Goal: Information Seeking & Learning: Check status

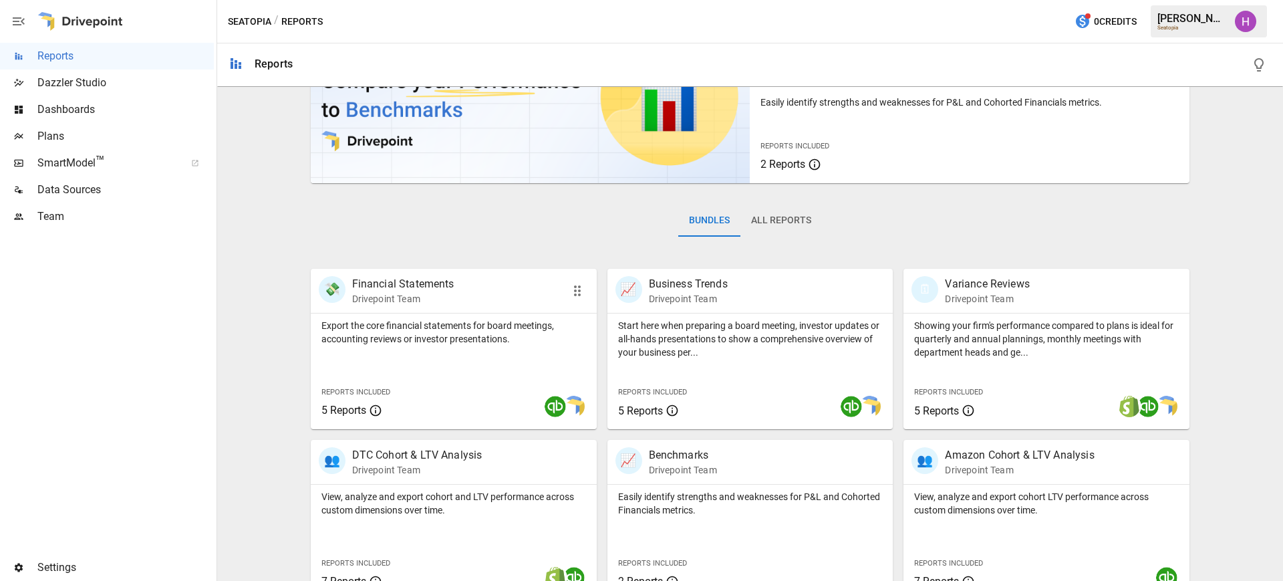
scroll to position [284, 0]
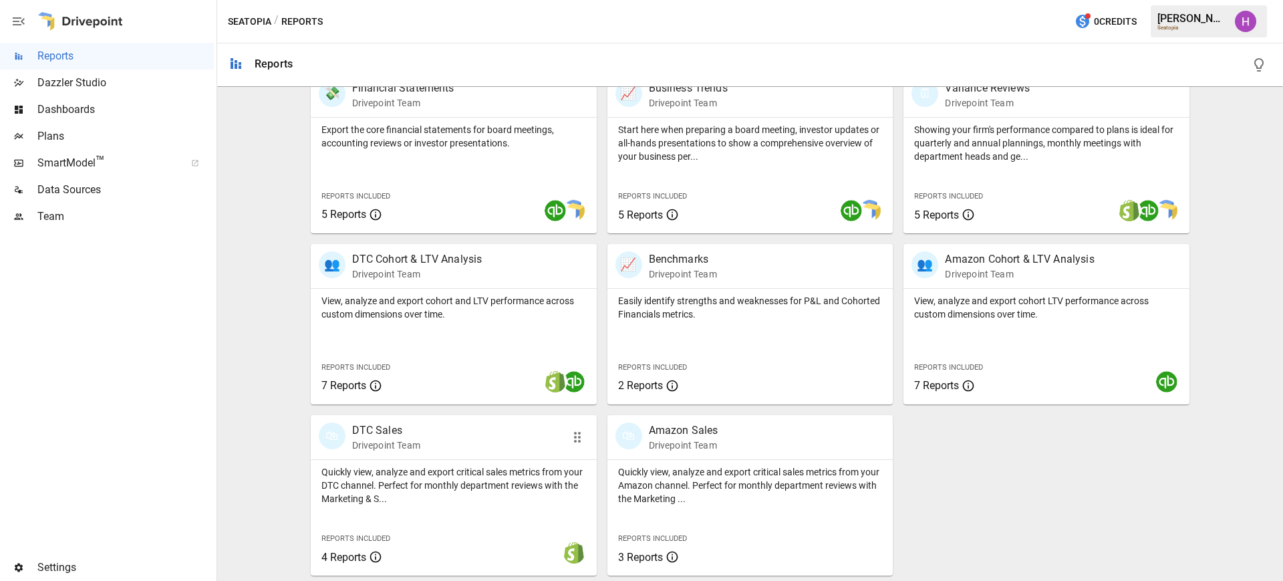
click at [426, 432] on div "🛍 DTC Sales Drivepoint Team" at bounding box center [431, 436] width 225 height 29
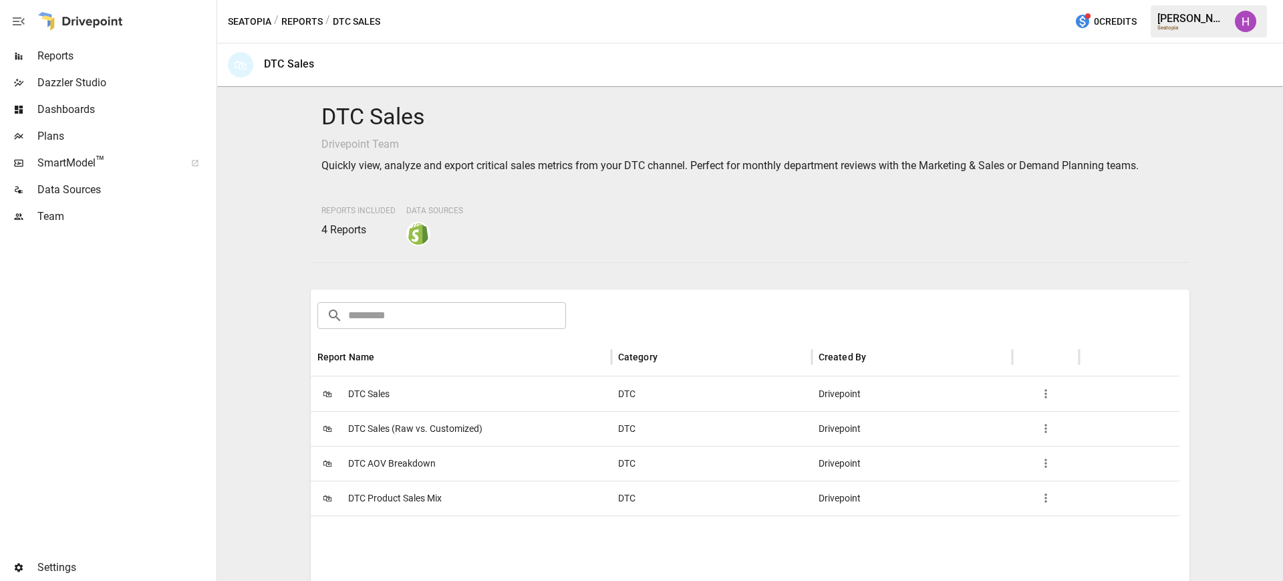
click at [488, 393] on div "🛍 DTC Sales" at bounding box center [461, 393] width 301 height 35
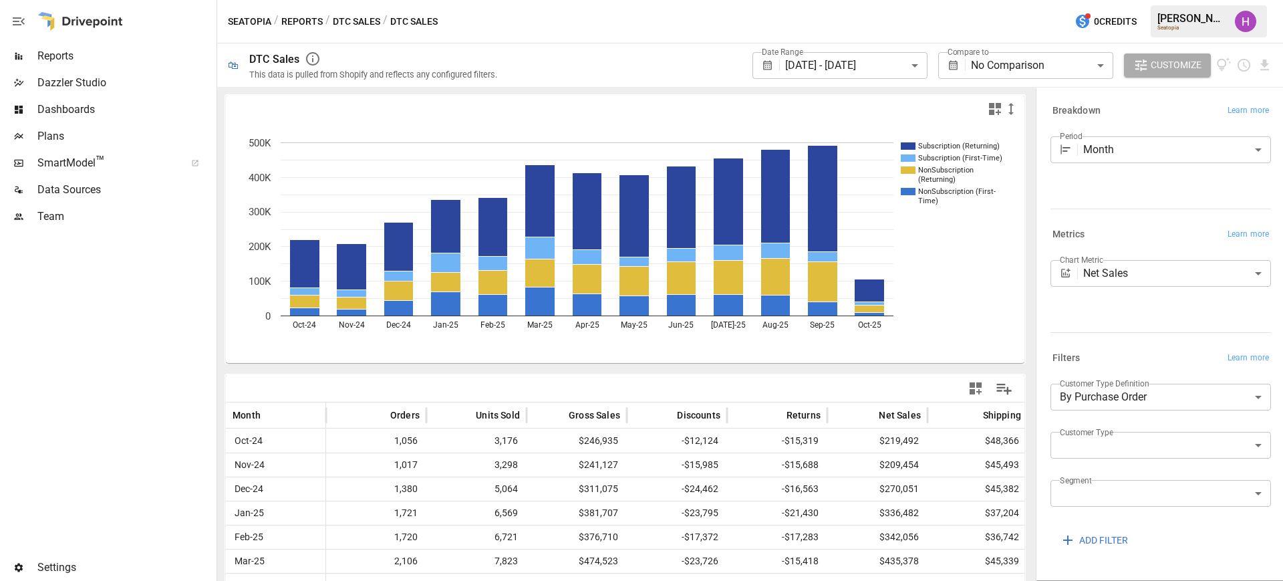
click at [355, 27] on button "DTC Sales" at bounding box center [356, 21] width 47 height 17
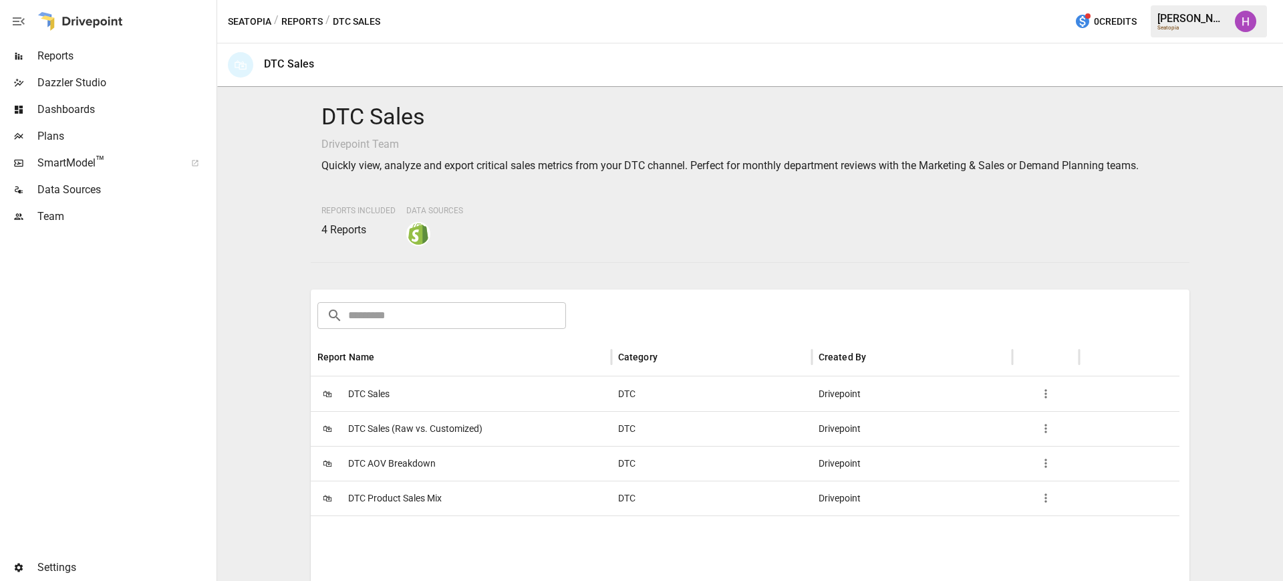
click at [295, 9] on div "Seatopia / Reports / DTC Sales 0 Credits [PERSON_NAME] Seatopia" at bounding box center [750, 21] width 1066 height 43
click at [305, 19] on button "Reports" at bounding box center [301, 21] width 41 height 17
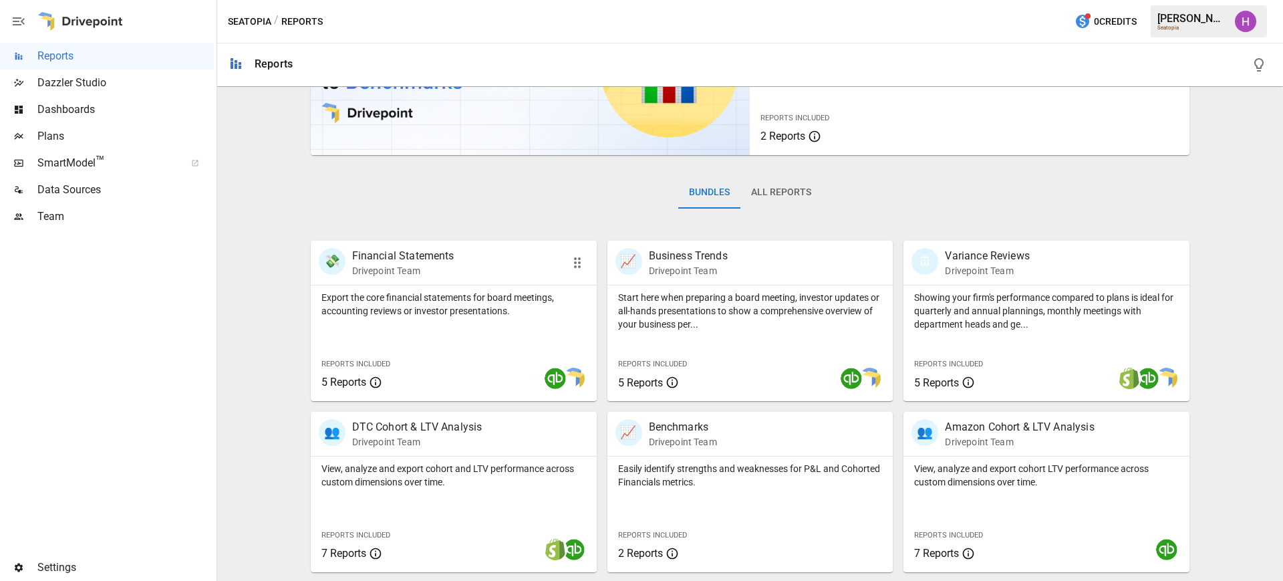
scroll to position [284, 0]
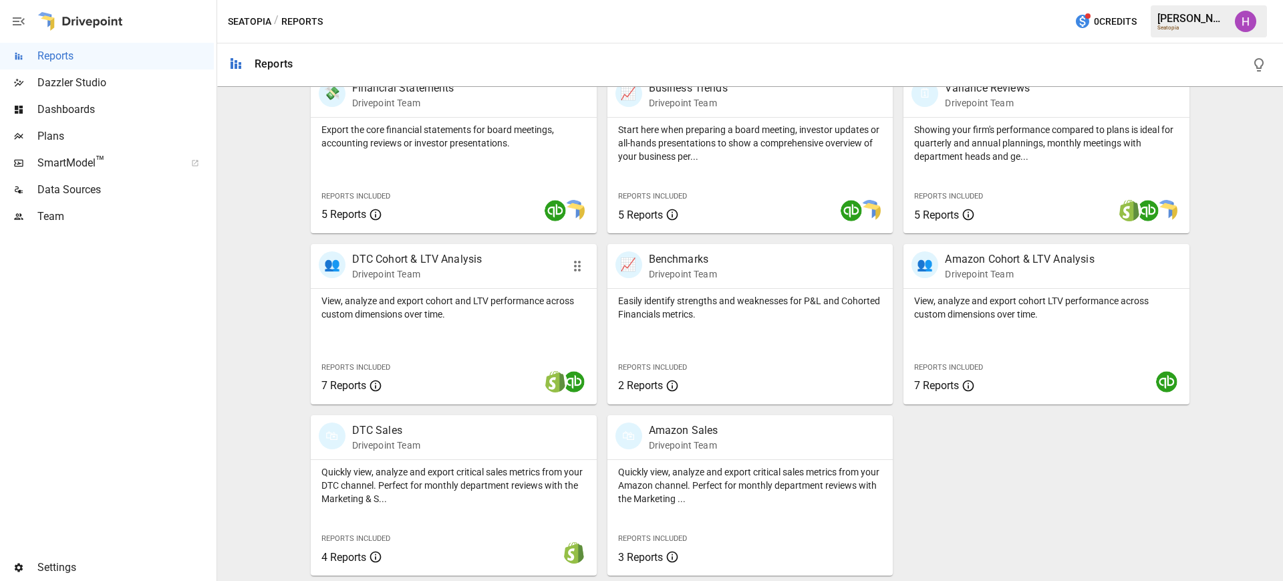
click at [435, 256] on p "DTC Cohort & LTV Analysis" at bounding box center [417, 259] width 130 height 16
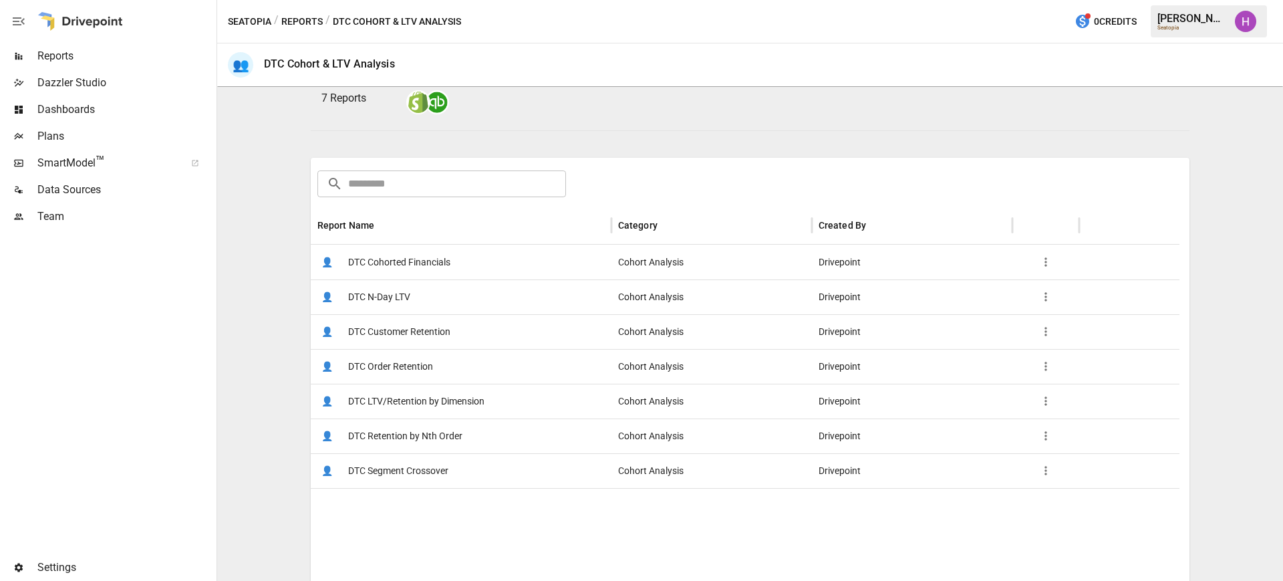
scroll to position [167, 0]
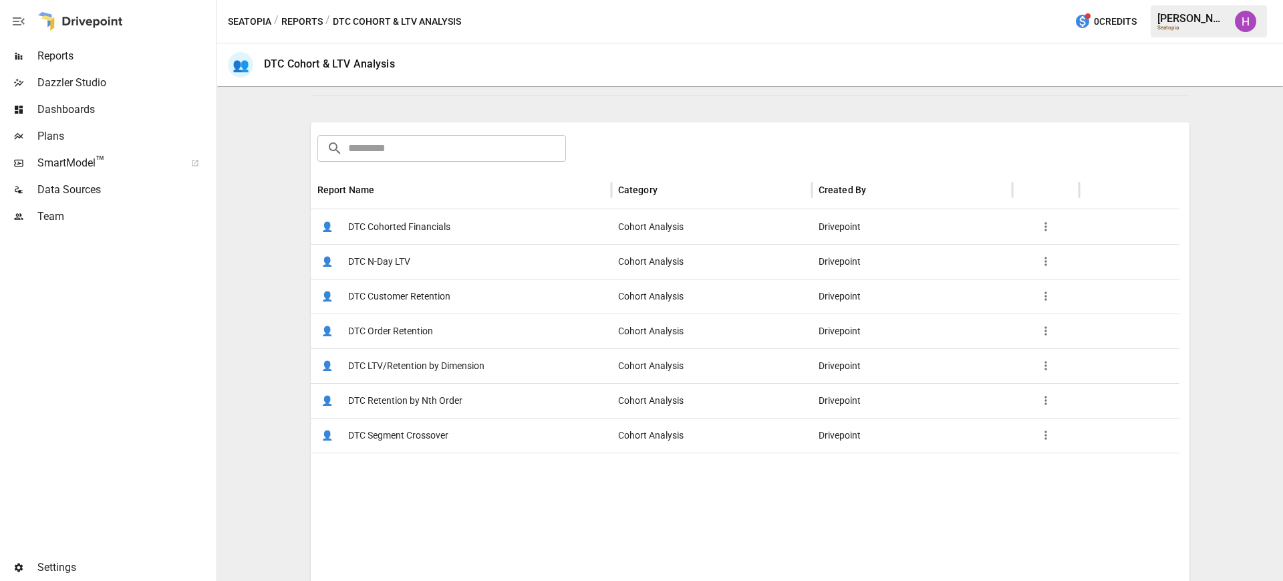
click at [387, 331] on span "DTC Order Retention" at bounding box center [390, 331] width 85 height 34
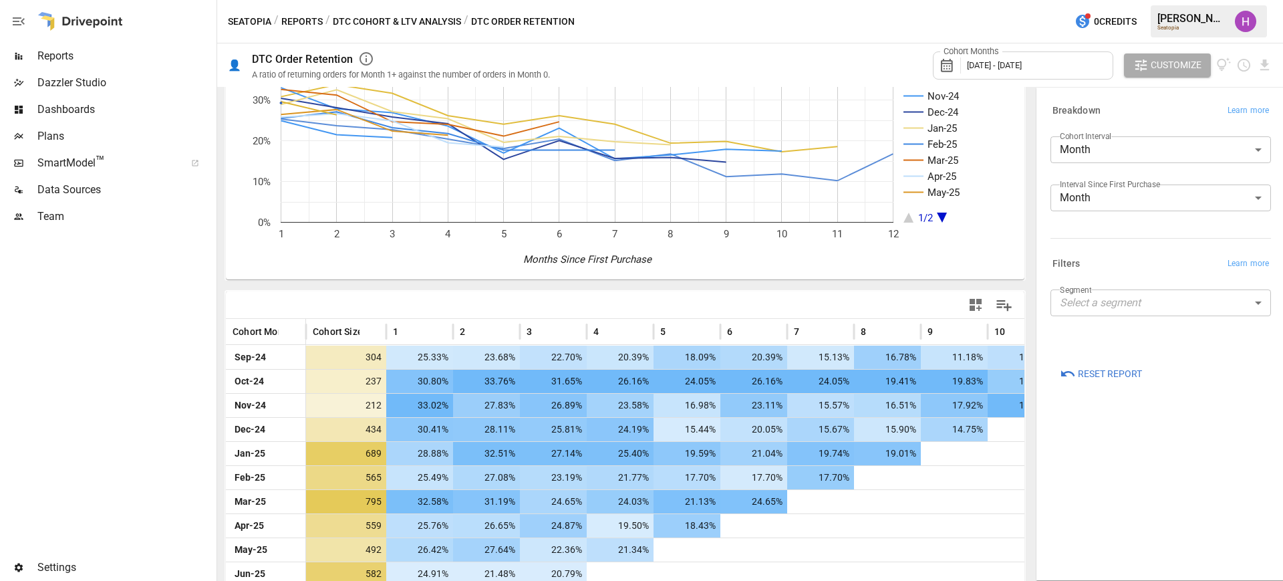
scroll to position [158, 0]
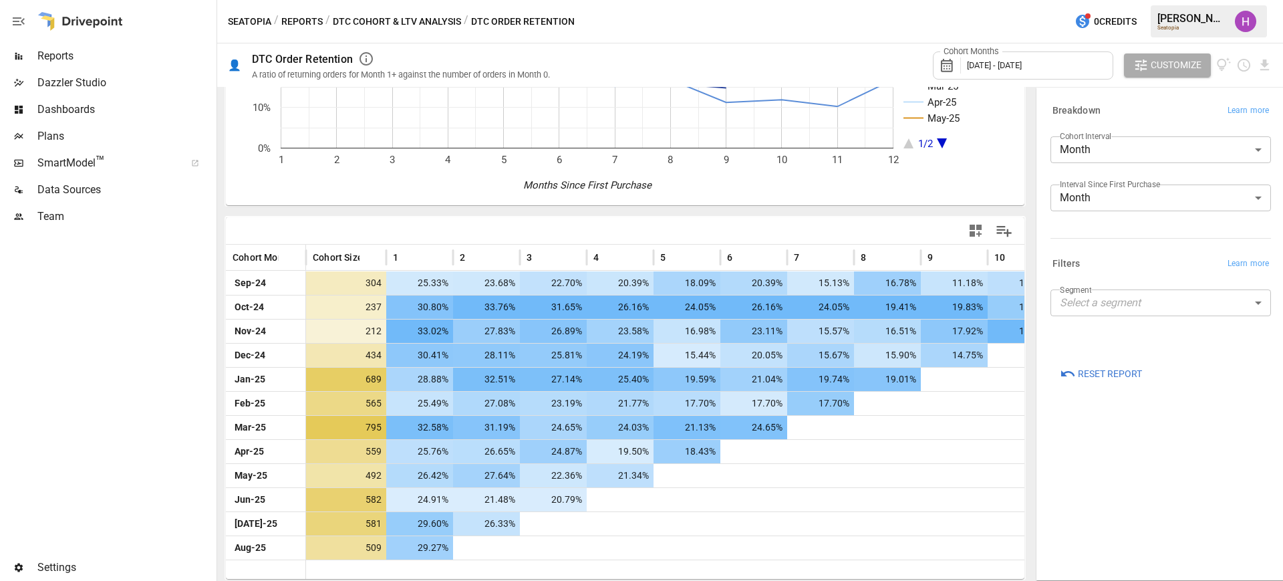
click at [69, 61] on span "Reports" at bounding box center [125, 56] width 176 height 16
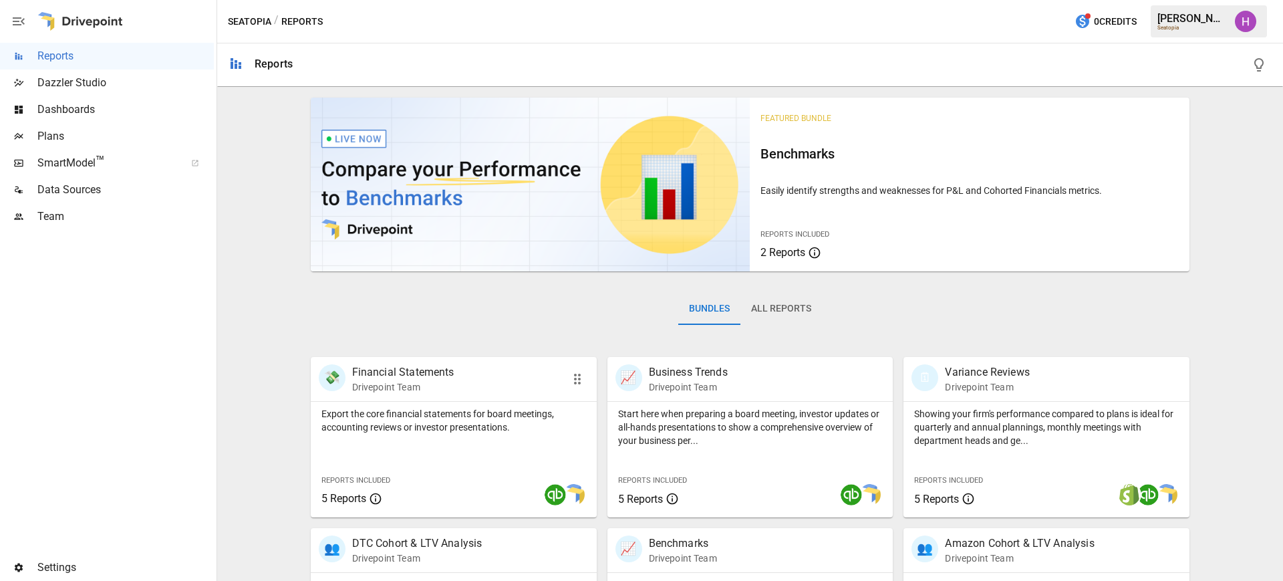
click at [401, 374] on p "Financial Statements" at bounding box center [403, 372] width 102 height 16
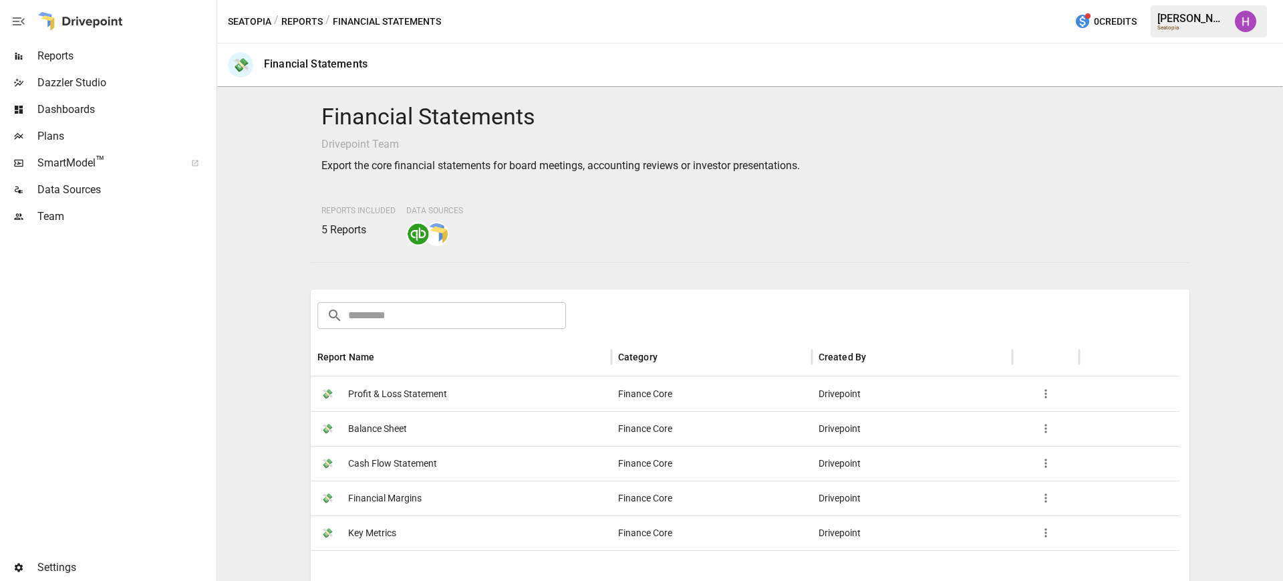
click at [408, 396] on span "Profit & Loss Statement" at bounding box center [397, 394] width 99 height 34
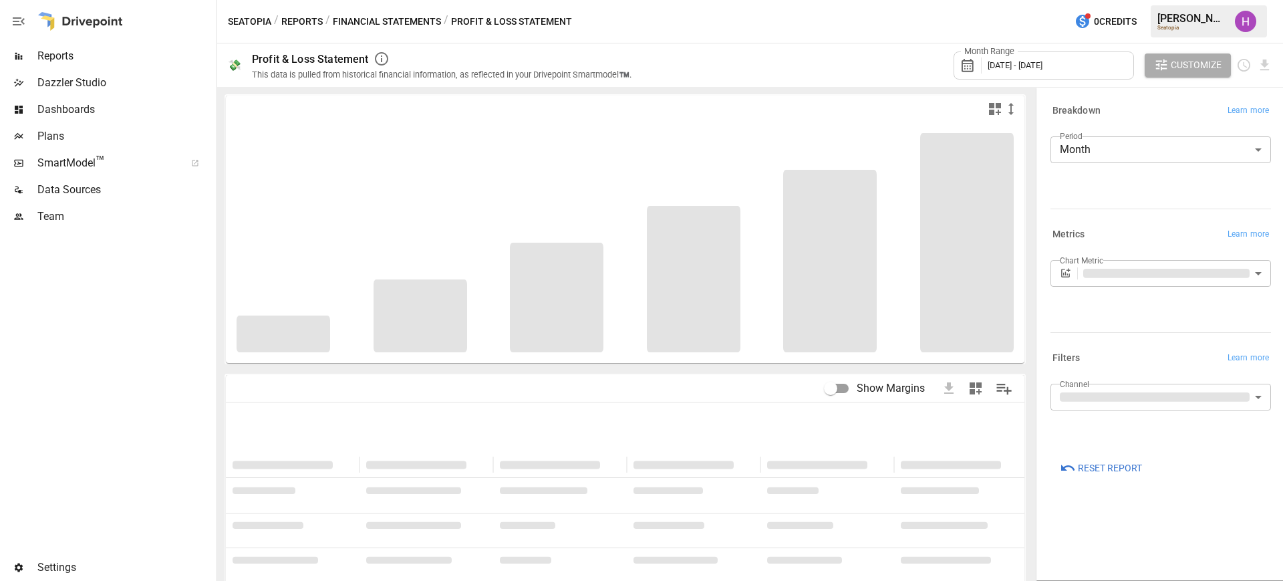
click at [1029, 63] on span "[DATE] - [DATE]" at bounding box center [1014, 65] width 55 height 10
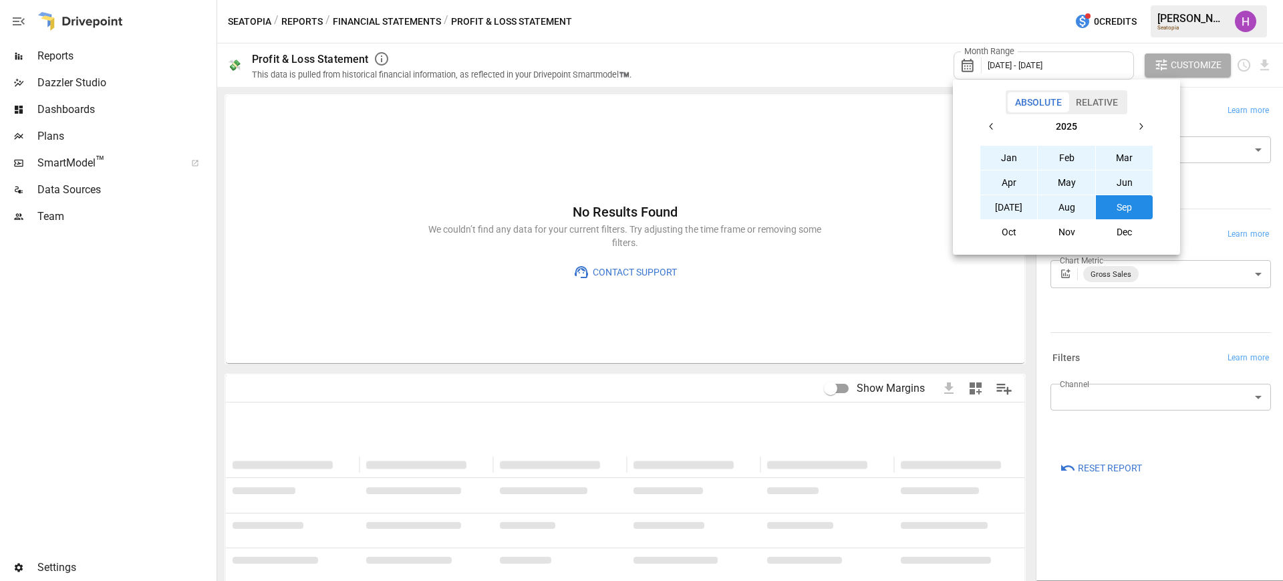
click at [990, 129] on icon "button" at bounding box center [991, 126] width 11 height 11
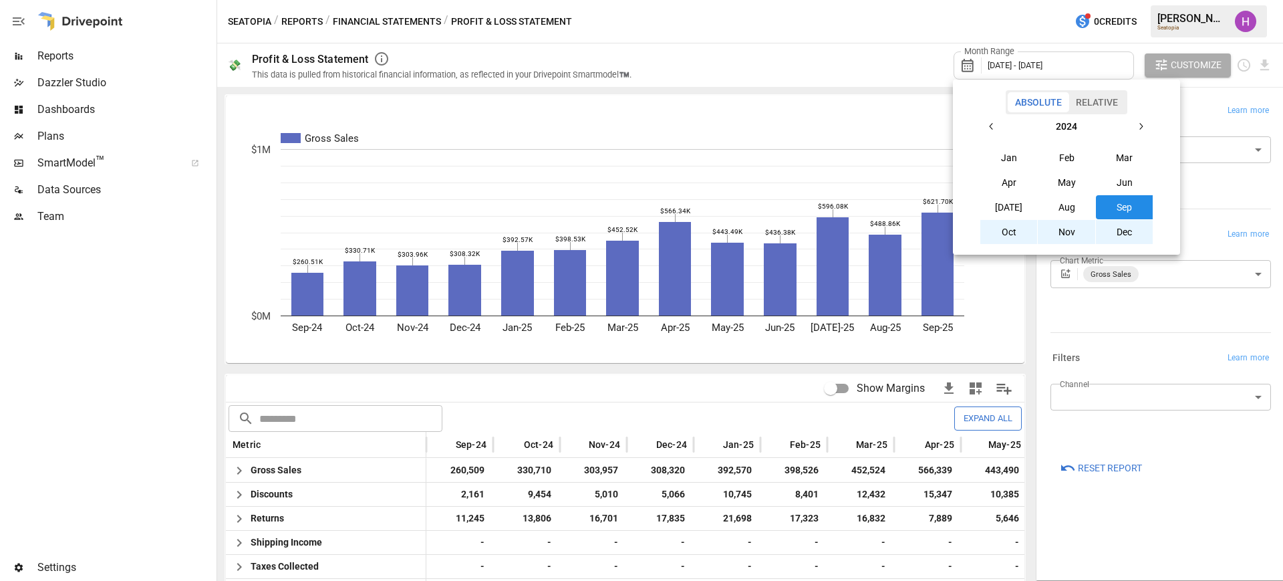
click at [1117, 206] on button "Sep" at bounding box center [1124, 207] width 57 height 24
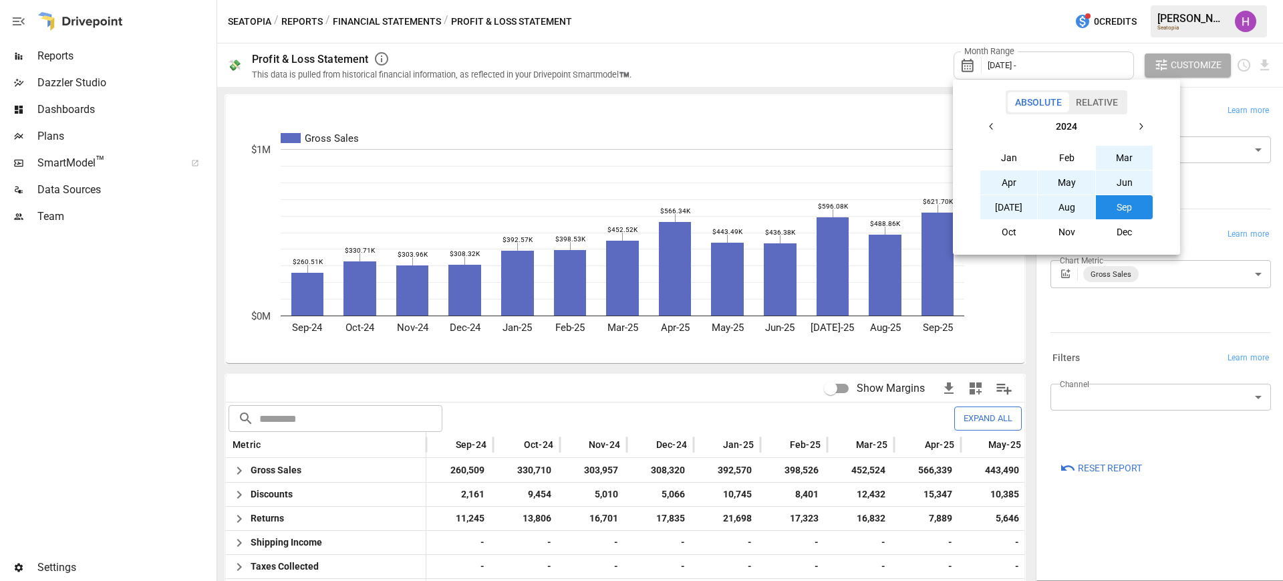
click at [1142, 131] on icon "button" at bounding box center [1140, 126] width 11 height 11
click at [1070, 204] on button "Aug" at bounding box center [1065, 207] width 57 height 24
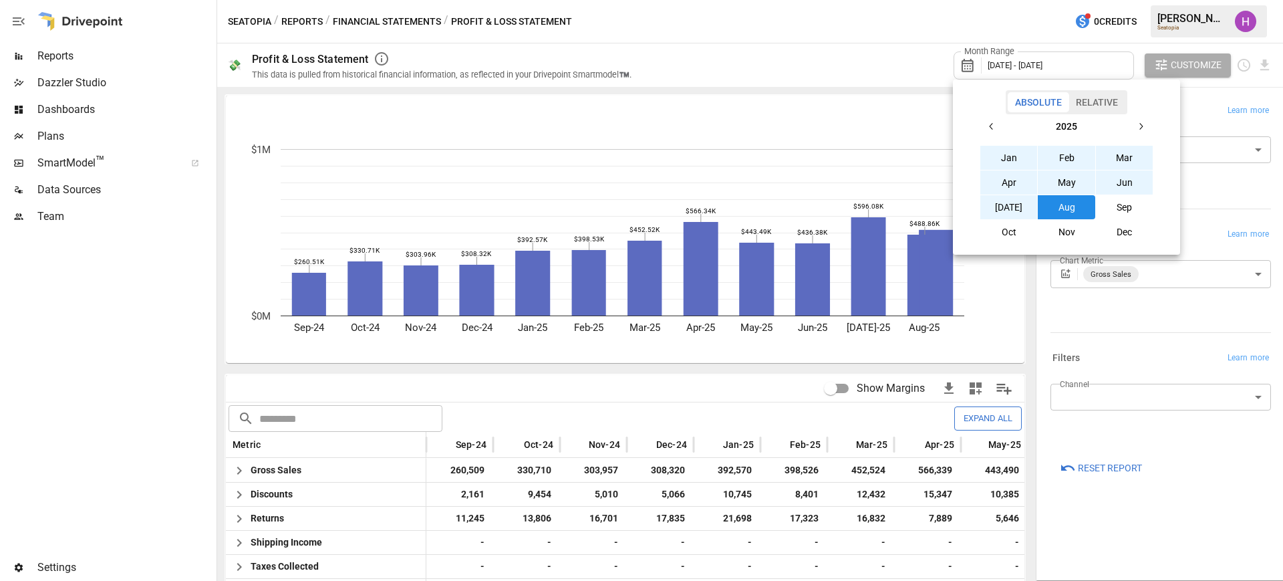
click at [874, 23] on div at bounding box center [641, 290] width 1283 height 581
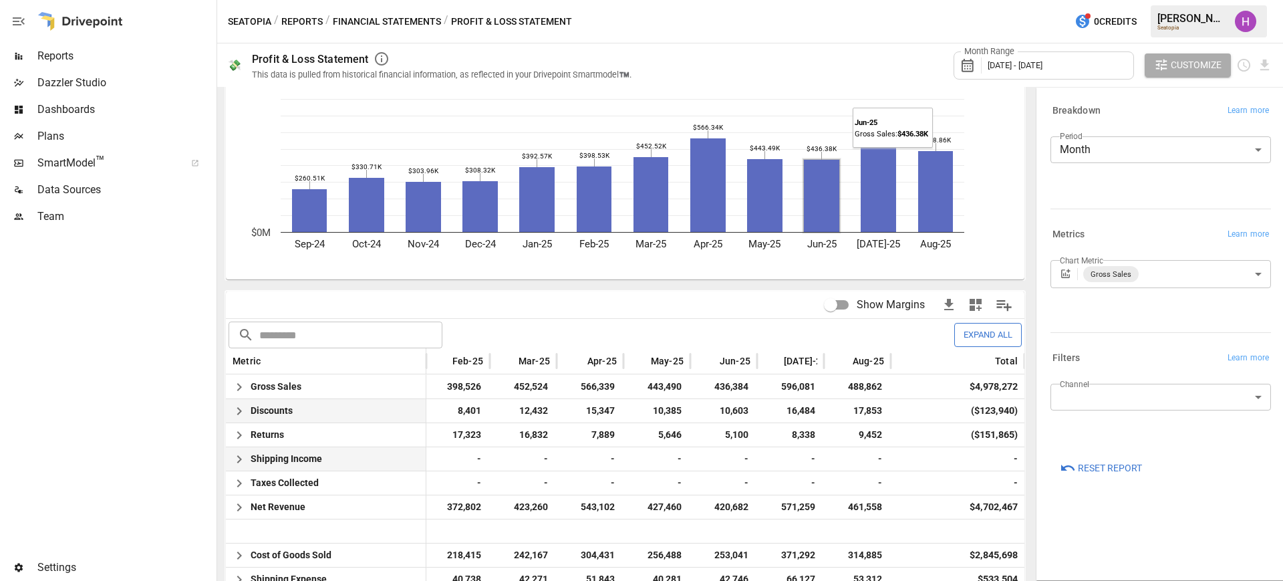
scroll to position [0, 350]
